Goal: Task Accomplishment & Management: Manage account settings

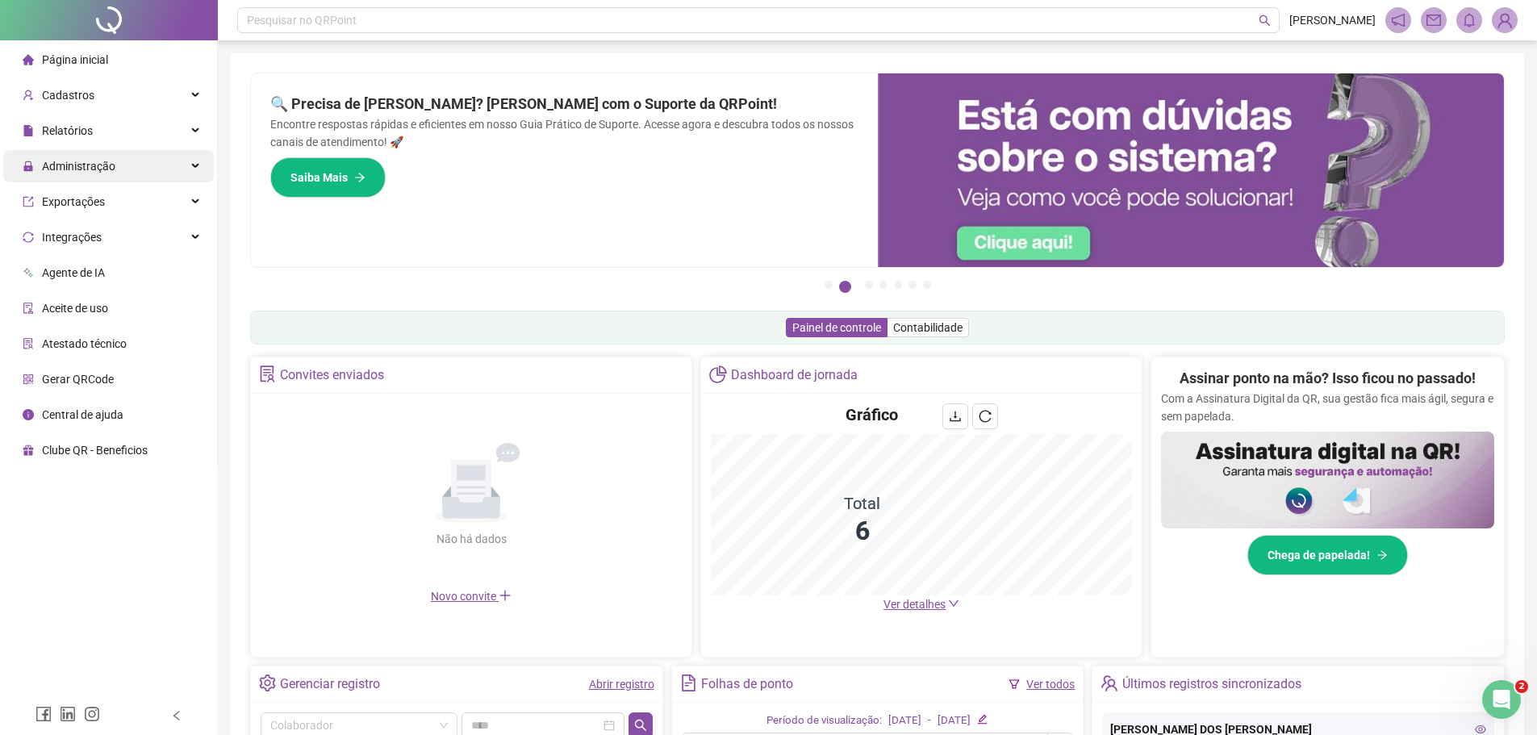
click at [189, 157] on div "Administração" at bounding box center [108, 166] width 211 height 32
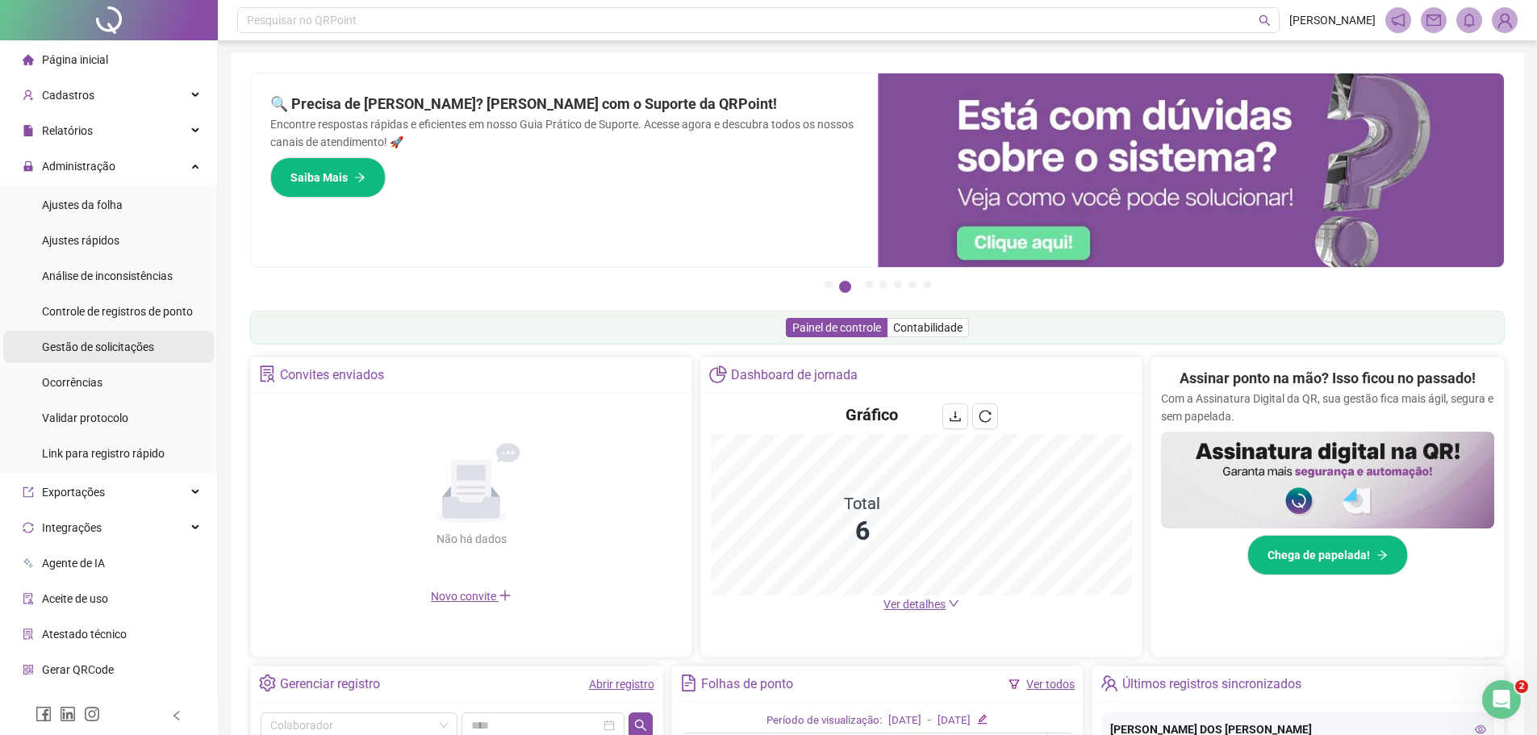
click at [140, 348] on span "Gestão de solicitações" at bounding box center [98, 347] width 112 height 13
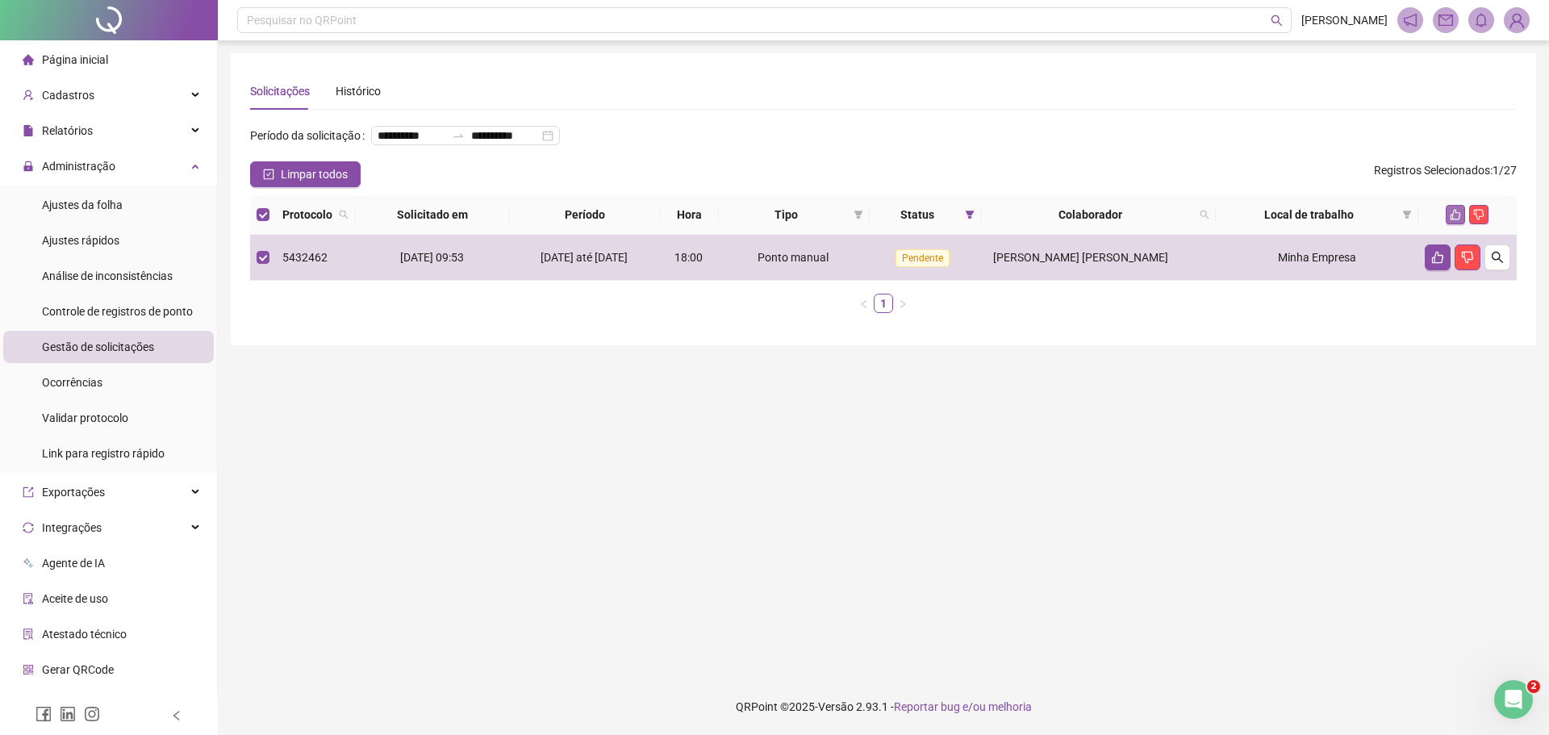
click at [1450, 220] on icon "like" at bounding box center [1455, 214] width 11 height 11
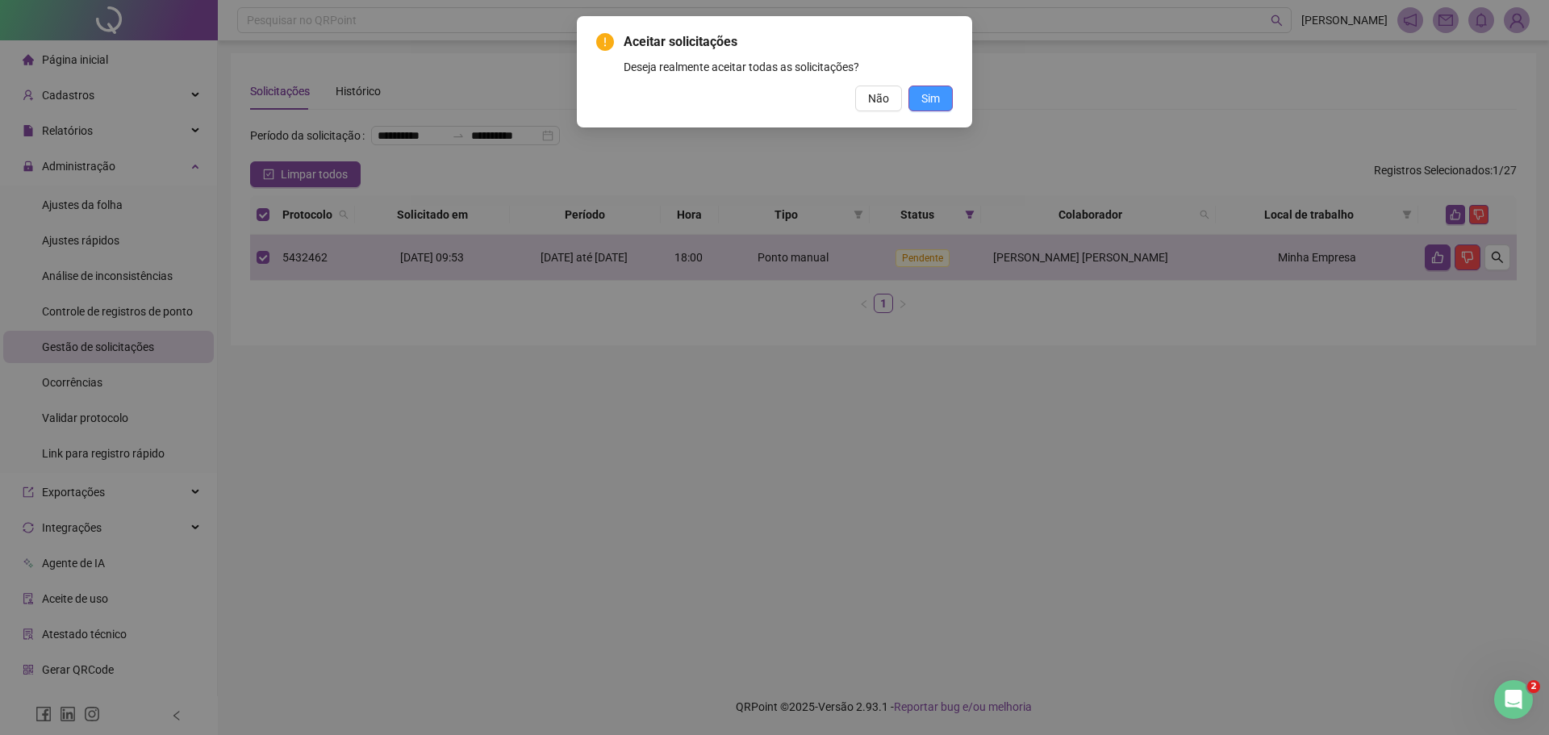
click at [926, 99] on span "Sim" at bounding box center [931, 99] width 19 height 18
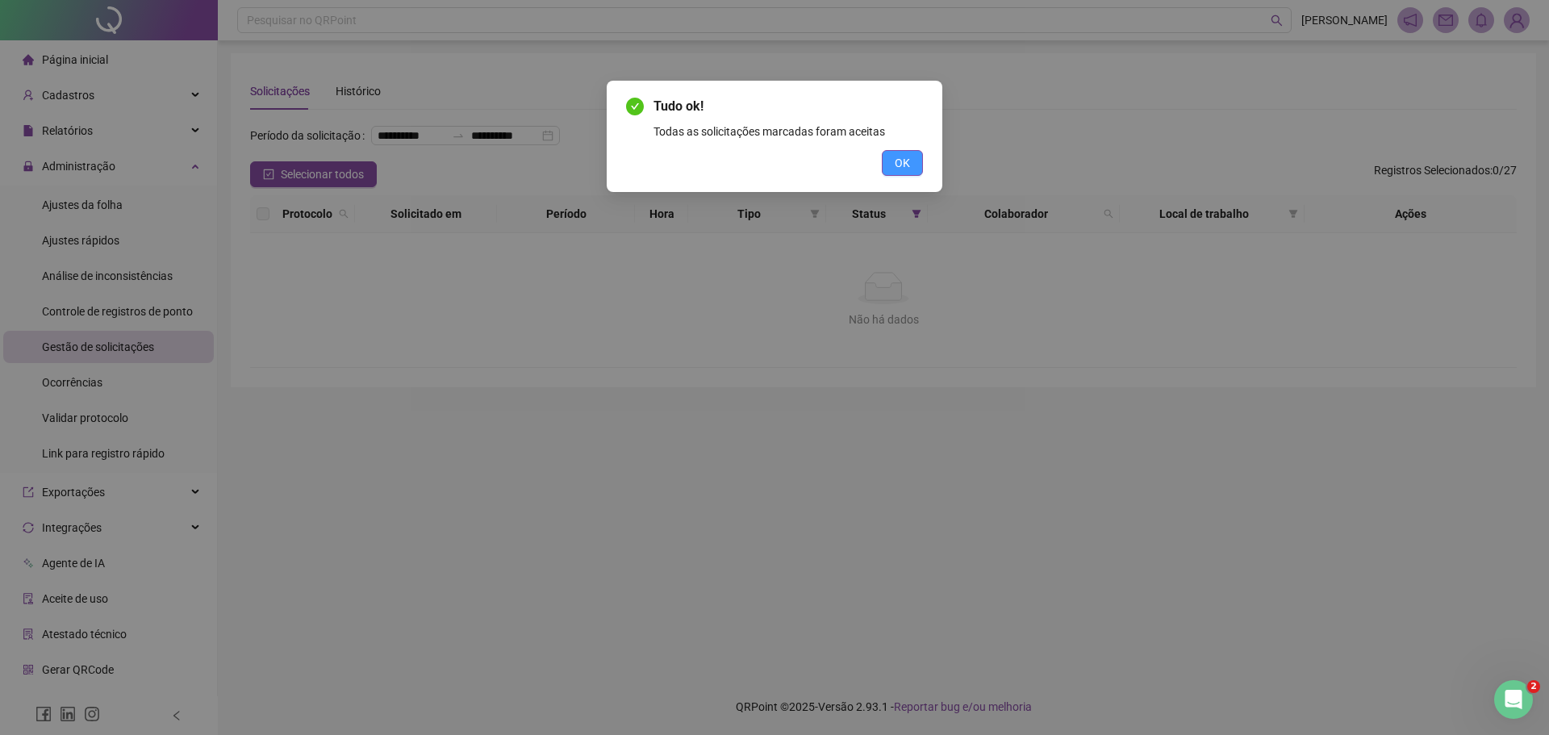
click at [890, 161] on button "OK" at bounding box center [902, 163] width 41 height 26
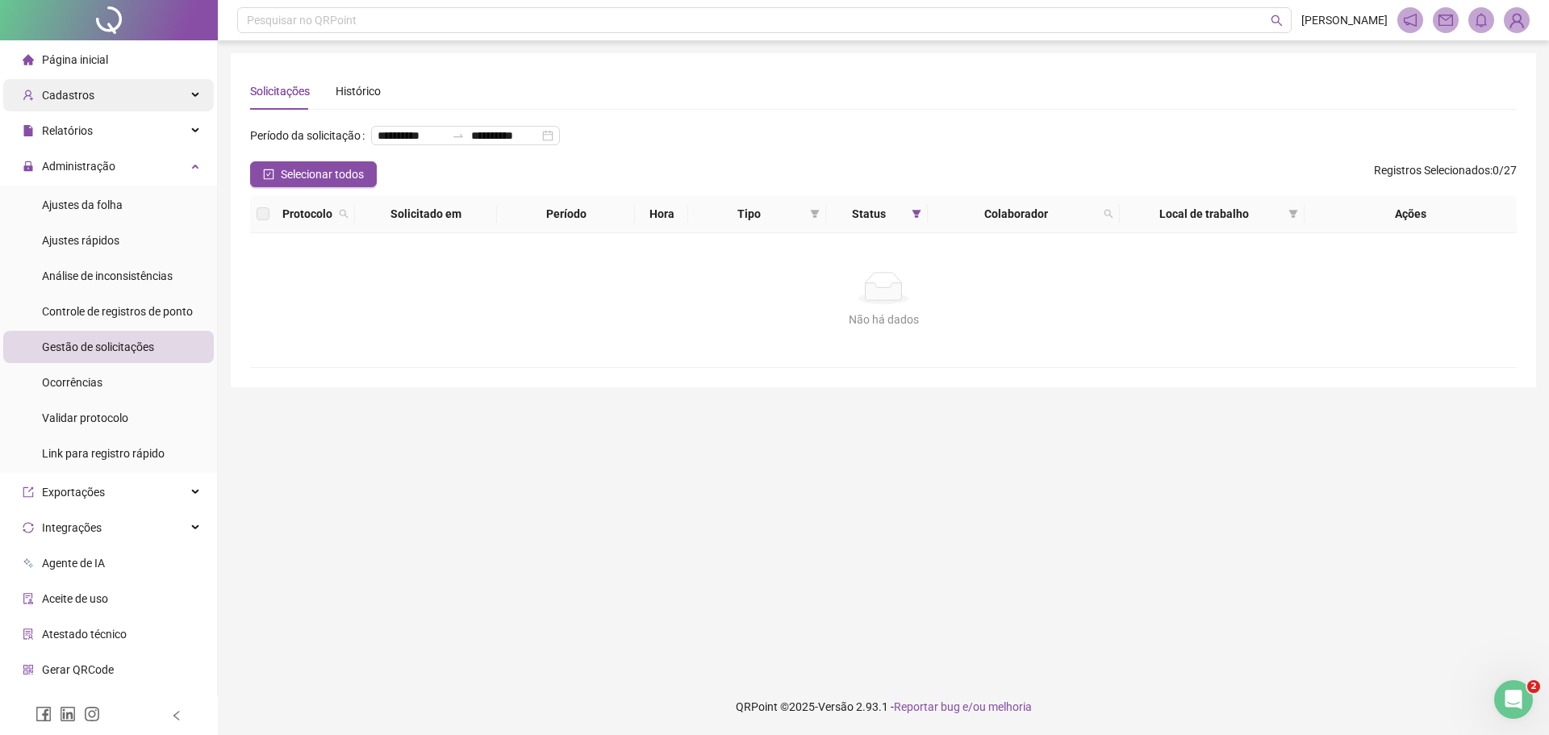
click at [58, 97] on span "Cadastros" at bounding box center [68, 95] width 52 height 13
